Goal: Use online tool/utility: Utilize a website feature to perform a specific function

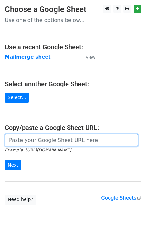
click at [24, 141] on input "url" at bounding box center [71, 140] width 133 height 12
paste input "[URL][DOMAIN_NAME]"
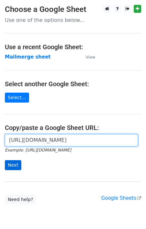
scroll to position [0, 143]
type input "[URL][DOMAIN_NAME]"
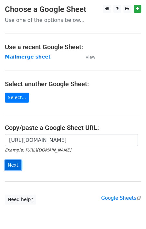
click at [16, 165] on input "Next" at bounding box center [13, 165] width 16 height 10
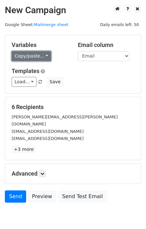
click at [26, 56] on link "Copy/paste..." at bounding box center [31, 56] width 39 height 10
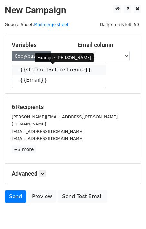
click at [26, 70] on link "{{Org contact first name}}" at bounding box center [59, 70] width 94 height 10
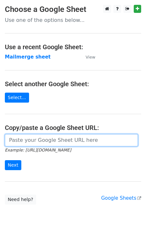
click at [21, 138] on input "url" at bounding box center [71, 140] width 133 height 12
paste input "https://docs.google.com/spreadsheets/d/1hGkfhrAz-18AE12czTlpTuxyyQgu2SKeN_WbkcN…"
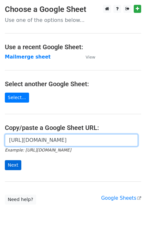
type input "https://docs.google.com/spreadsheets/d/1hGkfhrAz-18AE12czTlpTuxyyQgu2SKeN_WbkcN…"
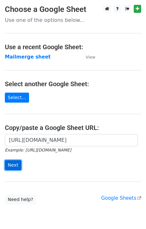
click at [13, 167] on input "Next" at bounding box center [13, 165] width 16 height 10
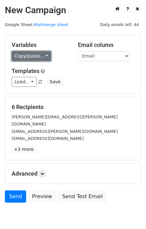
click at [31, 57] on link "Copy/paste..." at bounding box center [31, 56] width 39 height 10
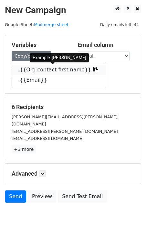
click at [31, 72] on link "{{Org contact first name}}" at bounding box center [59, 70] width 94 height 10
